Goal: Task Accomplishment & Management: Complete application form

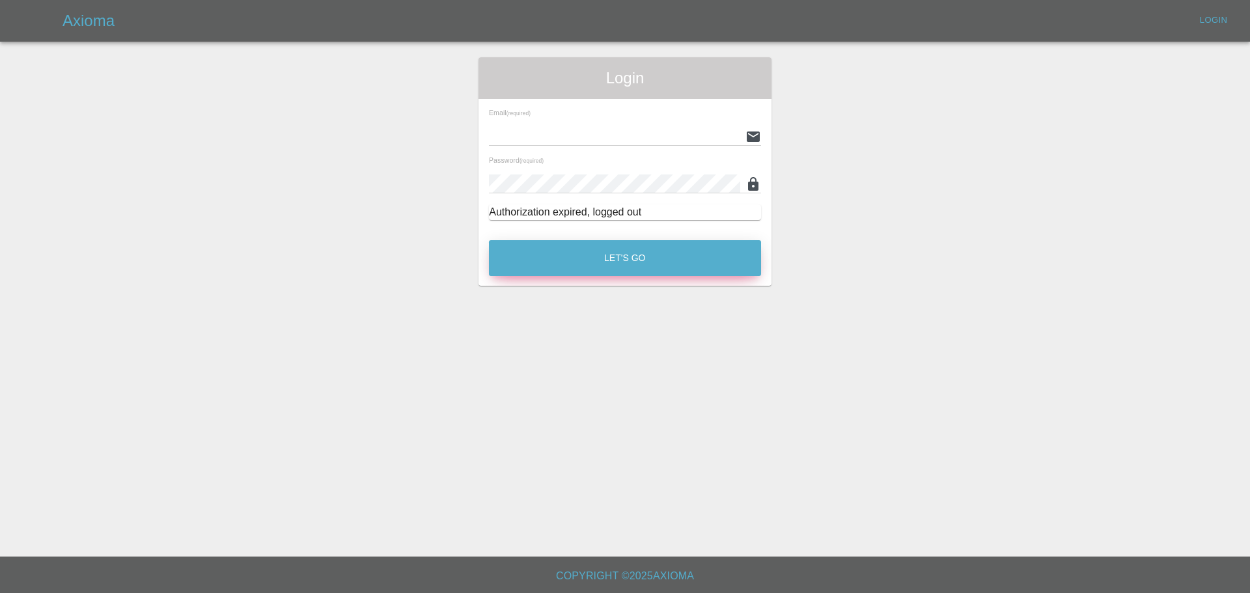
type input "[EMAIL_ADDRESS][PERSON_NAME][DOMAIN_NAME]"
click at [546, 241] on button "Let's Go" at bounding box center [625, 258] width 272 height 36
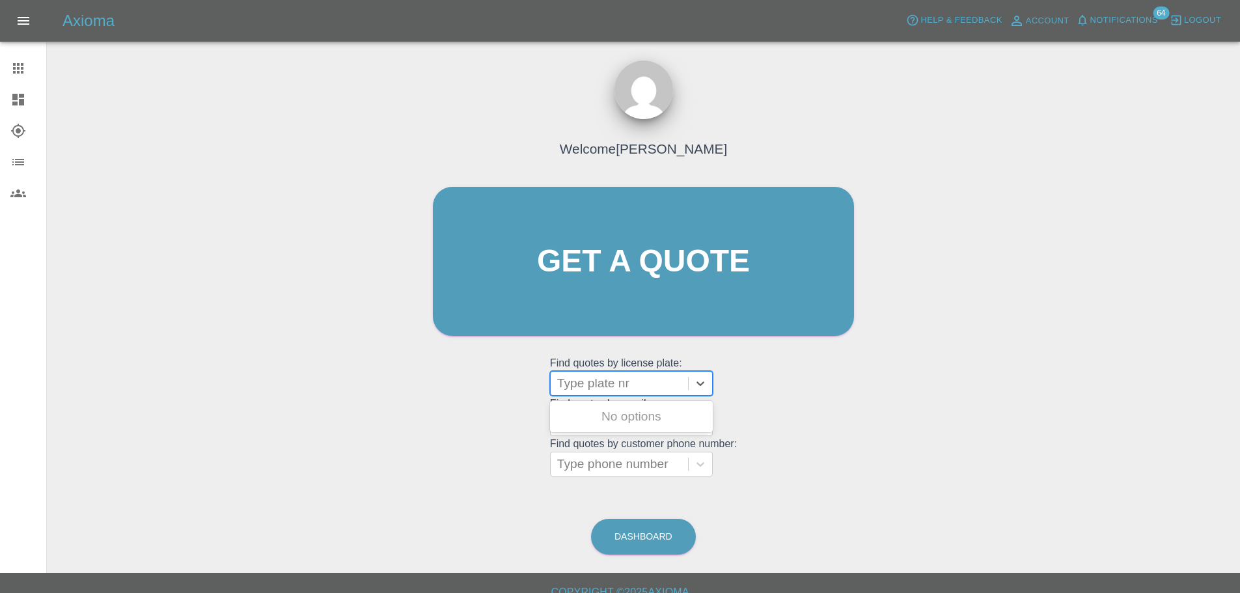
click at [602, 379] on div at bounding box center [619, 383] width 124 height 18
paste input "HT25AOK"
type input "HT25AOK"
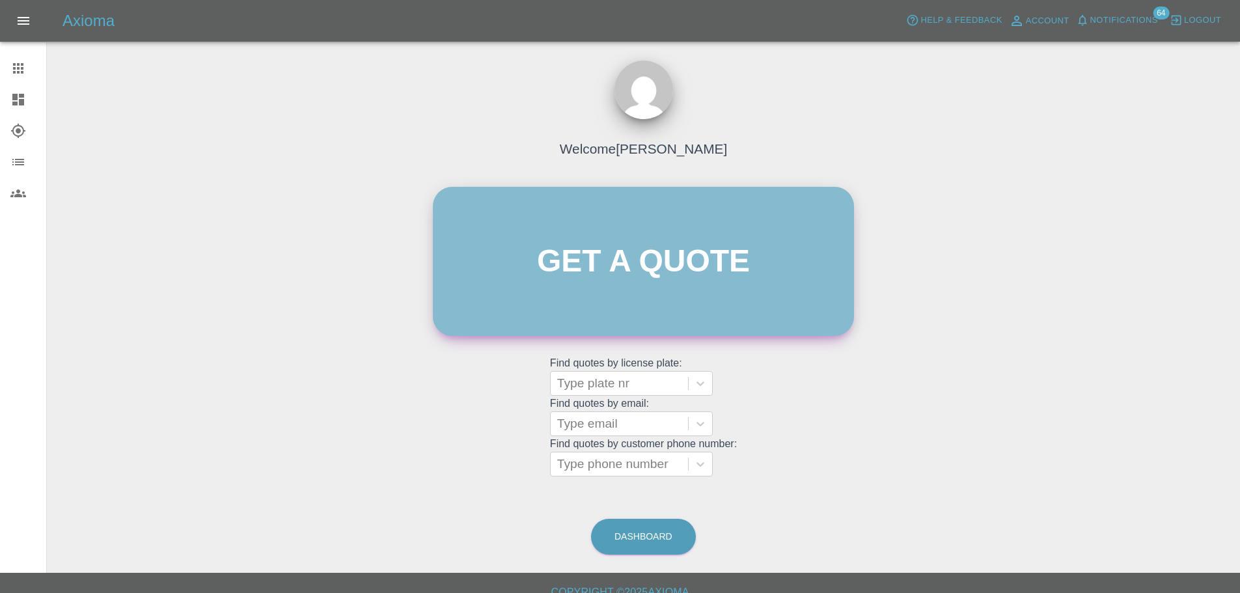
click at [612, 272] on link "Get a quote" at bounding box center [643, 261] width 421 height 149
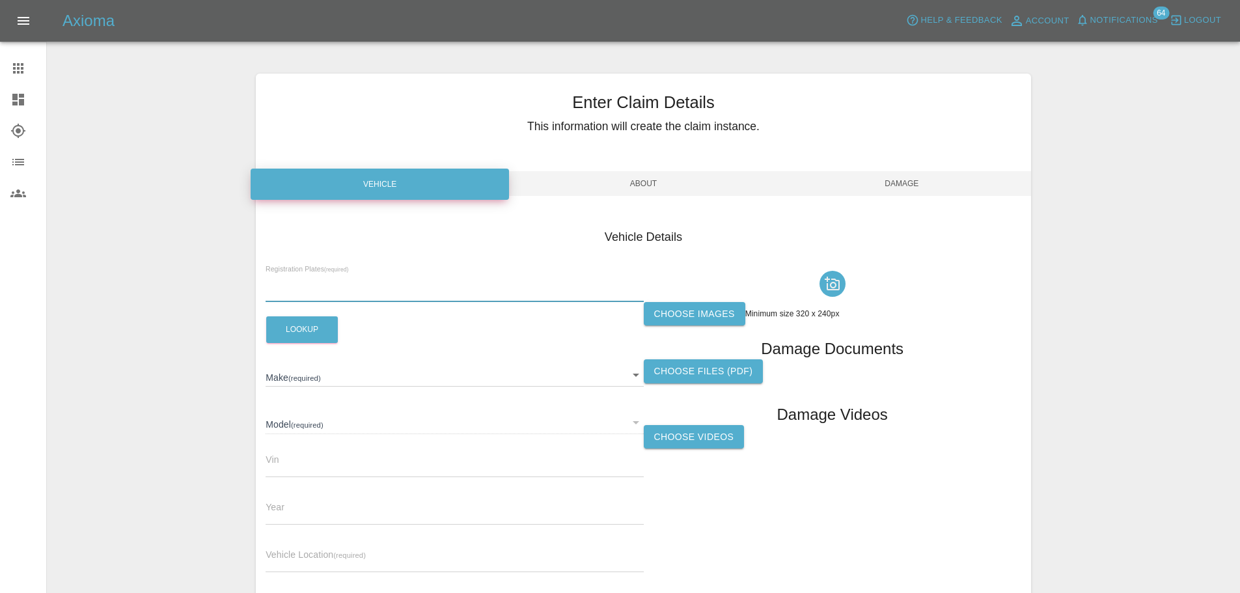
click at [311, 294] on input "text" at bounding box center [455, 292] width 378 height 19
paste input "HT25AOK"
type input "HT25AOK"
click at [305, 329] on button "Lookup" at bounding box center [302, 329] width 72 height 27
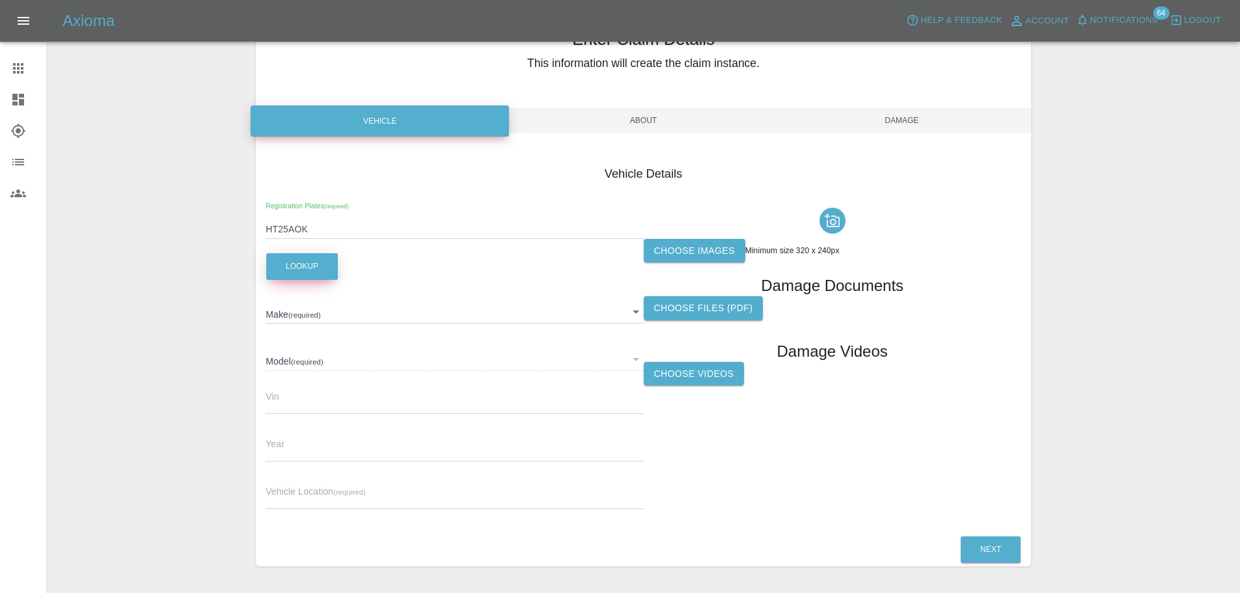
scroll to position [105, 0]
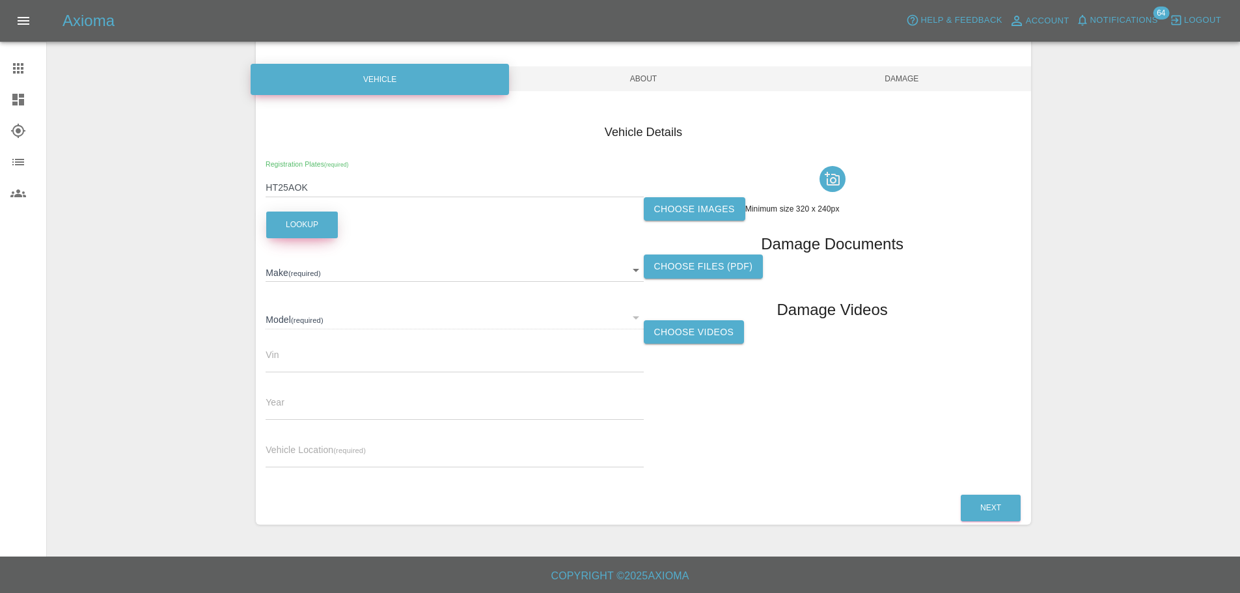
type input "FORD"
type input "TRANSIT CUSTOM 320 LIMITED L2 136"
type input "2025"
click at [20, 101] on icon at bounding box center [18, 100] width 12 height 12
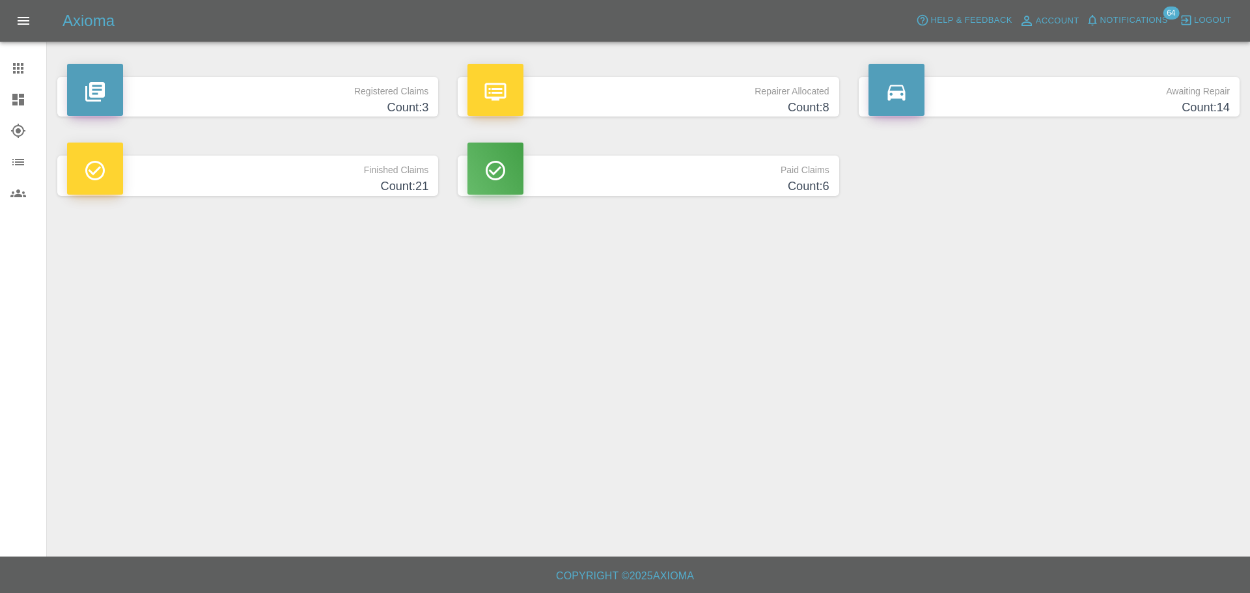
click at [17, 66] on icon at bounding box center [18, 68] width 10 height 10
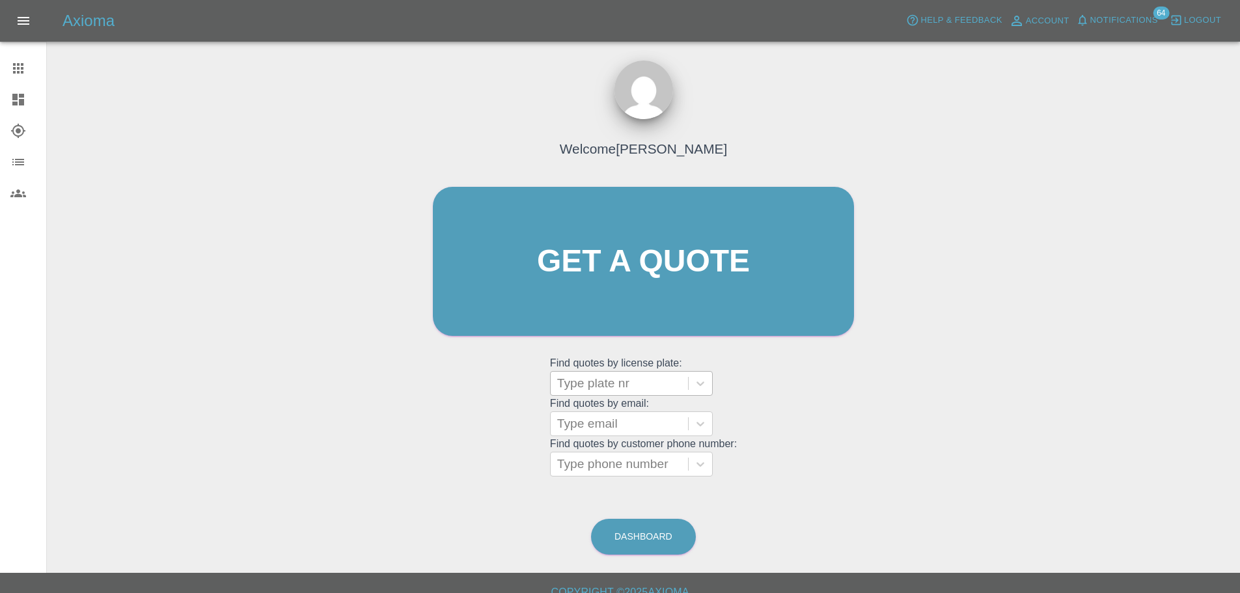
click at [620, 377] on div at bounding box center [619, 383] width 124 height 18
paste input "DT25WWL"
type input "DT25WWL"
